Goal: Register for event/course

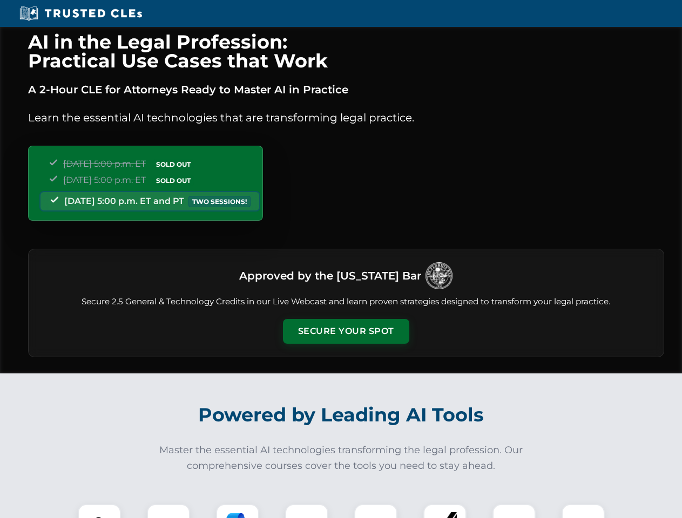
click at [346, 332] on button "Secure Your Spot" at bounding box center [346, 331] width 126 height 25
click at [99, 511] on img at bounding box center [99, 525] width 31 height 31
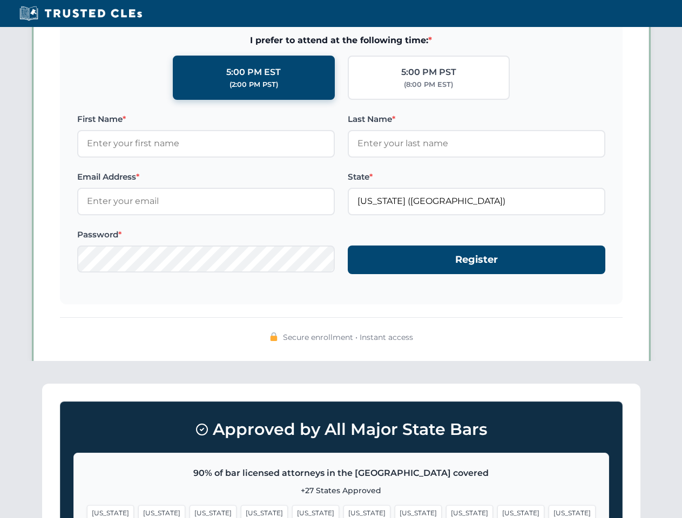
click at [395, 511] on span "[US_STATE]" at bounding box center [418, 513] width 47 height 16
click at [497, 511] on span "[US_STATE]" at bounding box center [520, 513] width 47 height 16
